Goal: Information Seeking & Learning: Stay updated

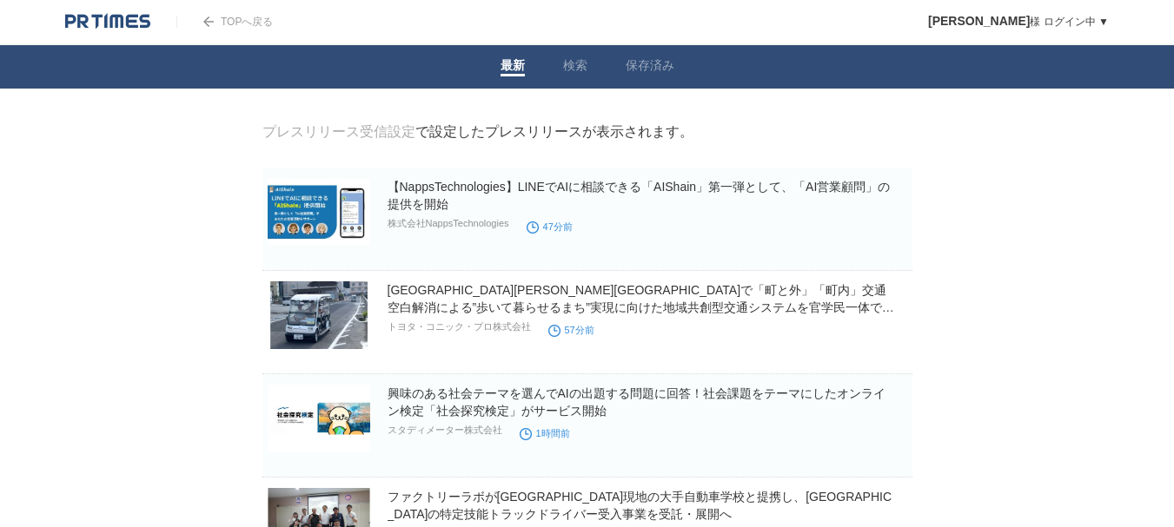
click at [770, 21] on header "TOPへ戻る [PERSON_NAME] ログイン中 ▼ プレスリリース受信設定 フォロー 除外リスト アカウント設定 閲覧履歴 退会手続き PR TIMES…" at bounding box center [587, 22] width 1174 height 45
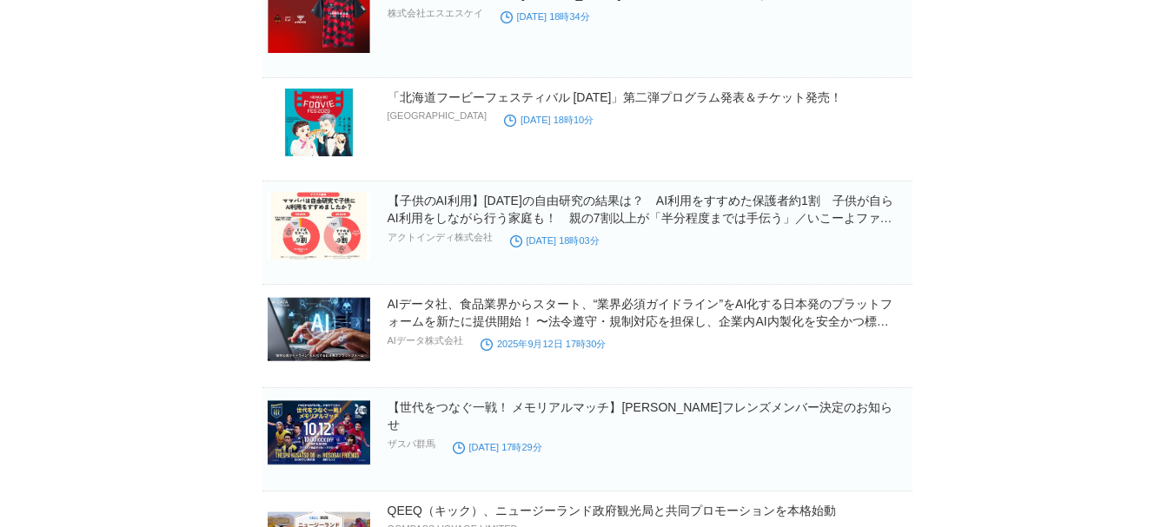
scroll to position [2722, 0]
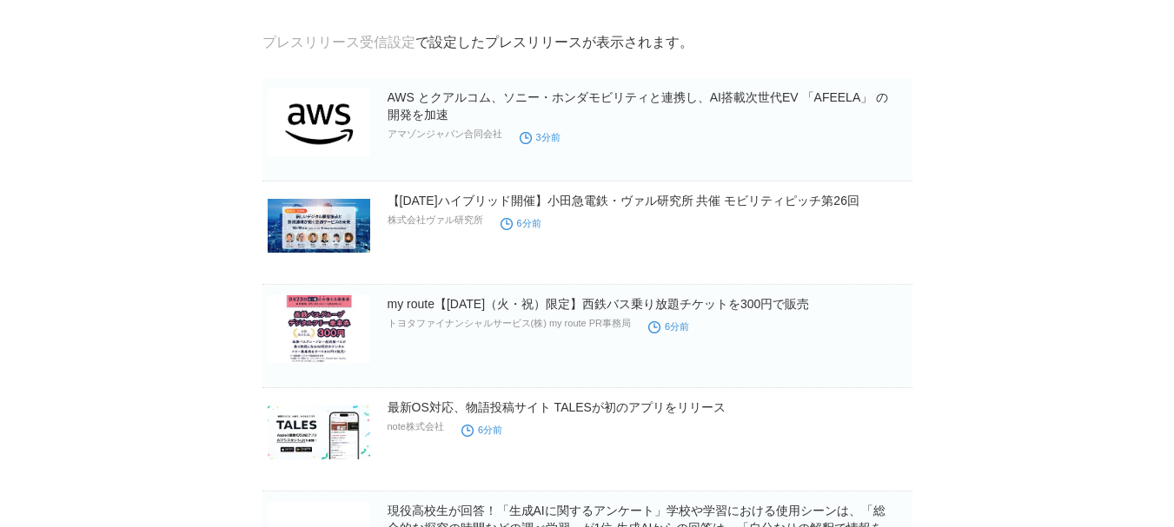
scroll to position [70, 0]
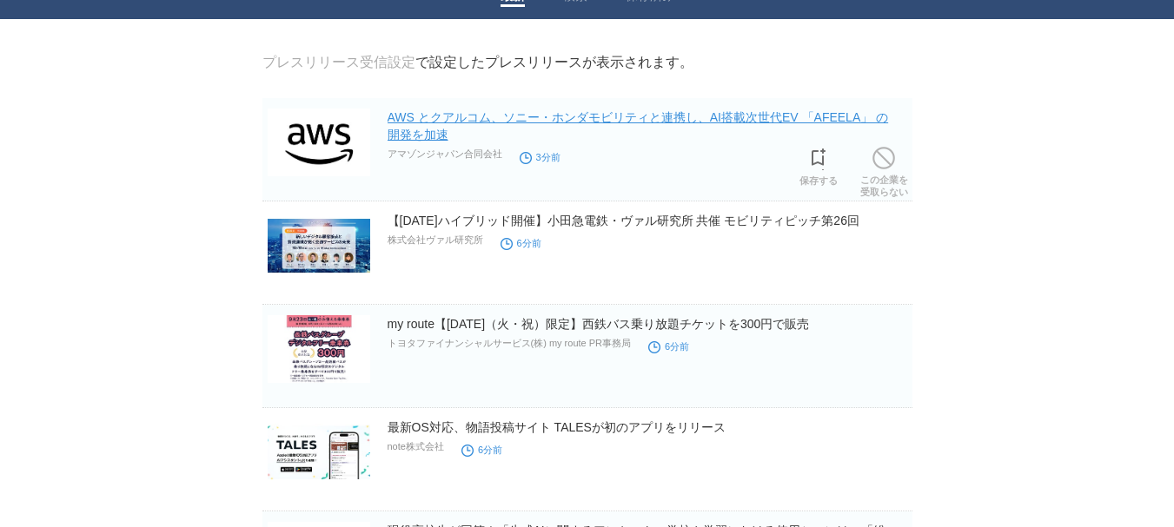
click at [651, 121] on link "AWS とクアルコム、ソニー・ホンダモビリティと連携し、AI搭載次世代EV 「AFEELA」 の開発を加速" at bounding box center [637, 125] width 501 height 31
